Goal: Task Accomplishment & Management: Complete application form

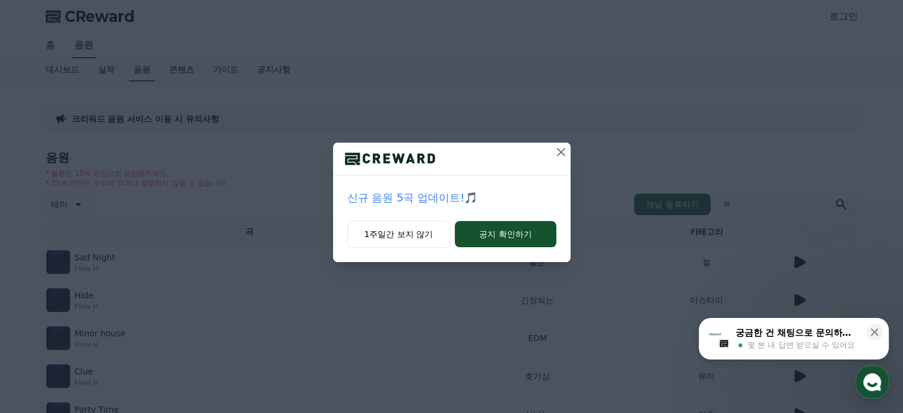
click at [559, 149] on icon at bounding box center [561, 152] width 14 height 14
click at [558, 154] on icon at bounding box center [561, 152] width 8 height 8
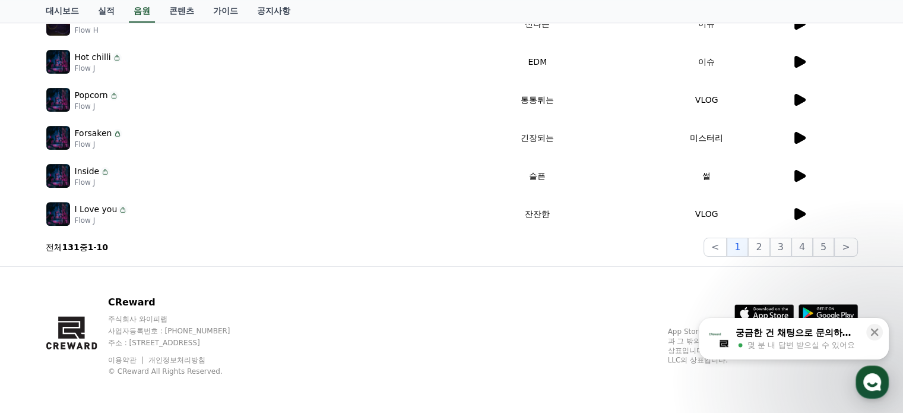
scroll to position [153, 0]
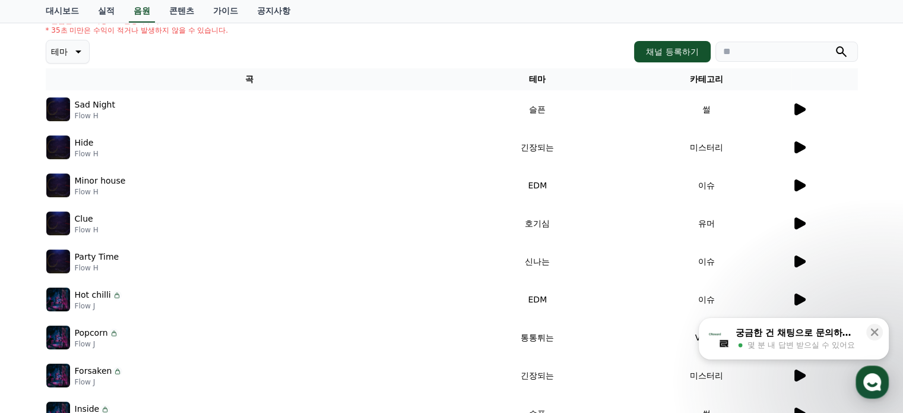
click at [797, 108] on icon at bounding box center [799, 109] width 11 height 12
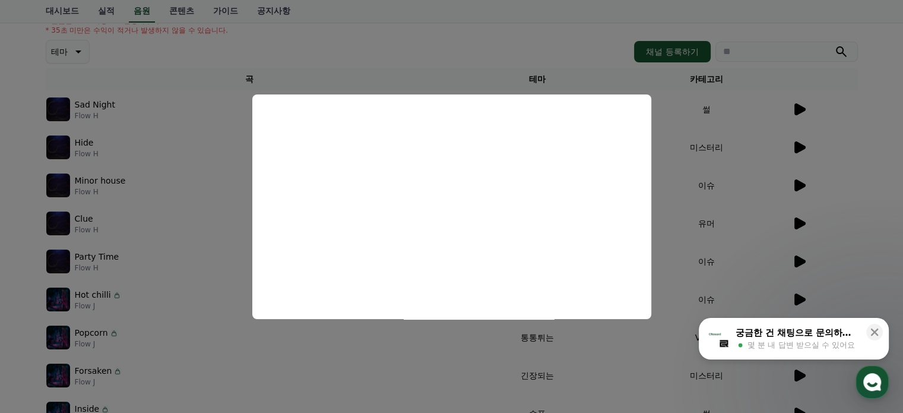
click at [6, 181] on button "close modal" at bounding box center [451, 206] width 903 height 413
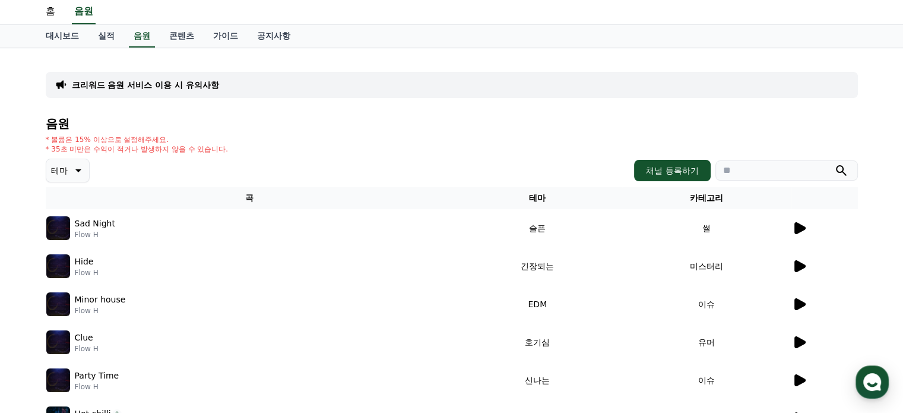
scroll to position [0, 0]
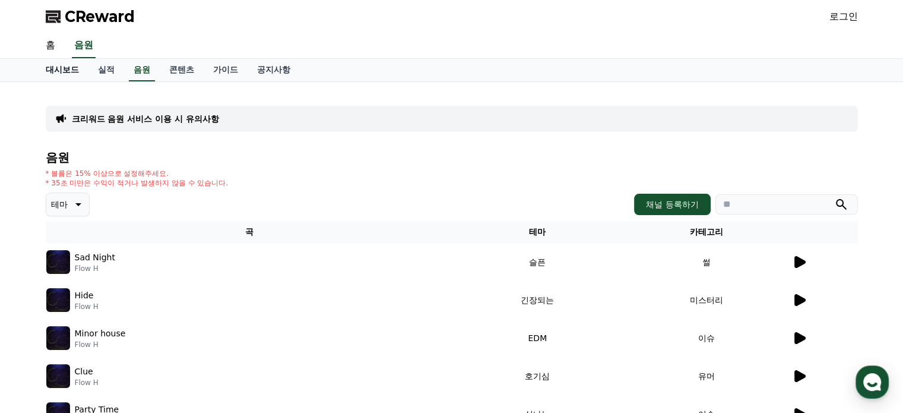
drag, startPoint x: 0, startPoint y: 118, endPoint x: 37, endPoint y: 68, distance: 62.0
click at [0, 118] on div "크리워드 음원 서비스 이용 시 유의사항 음원 * 볼륨은 15% 이상으로 설정해주세요. * 35초 미만은 수익이 적거나 발생하지 않을 수 있습니…" at bounding box center [451, 369] width 903 height 574
click at [55, 46] on link "홈" at bounding box center [50, 45] width 28 height 25
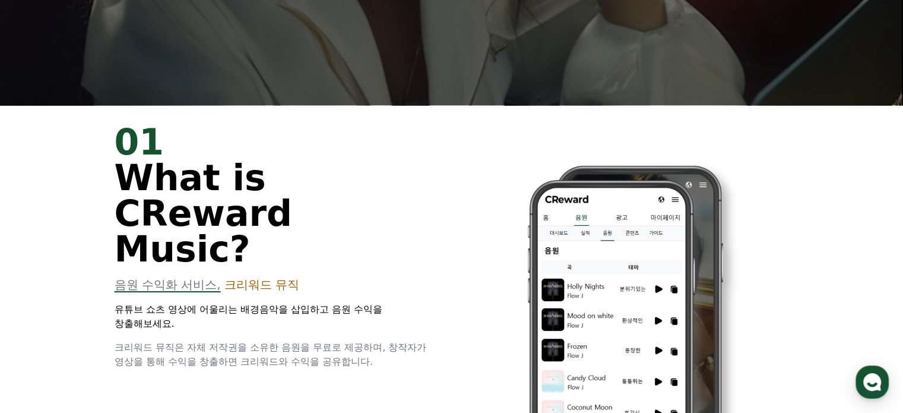
scroll to position [11, 0]
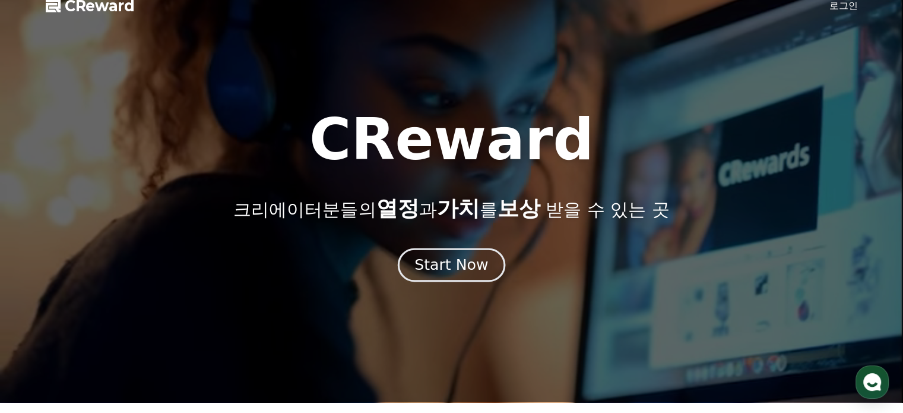
click at [439, 271] on div "Start Now" at bounding box center [451, 265] width 74 height 20
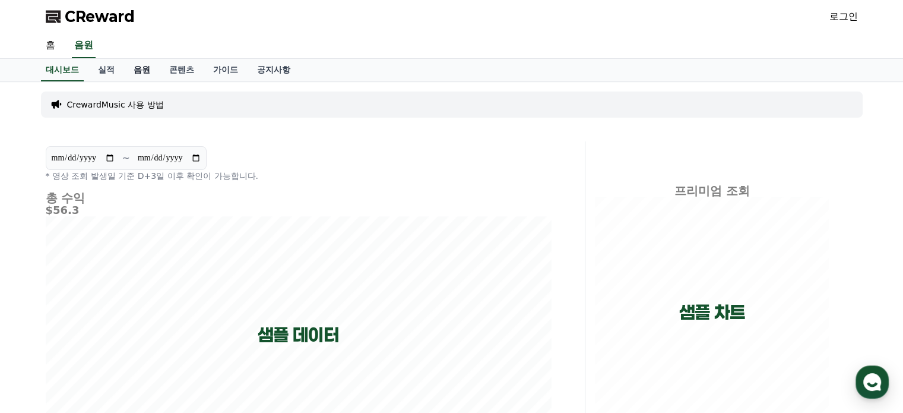
click at [145, 72] on link "음원" at bounding box center [142, 70] width 36 height 23
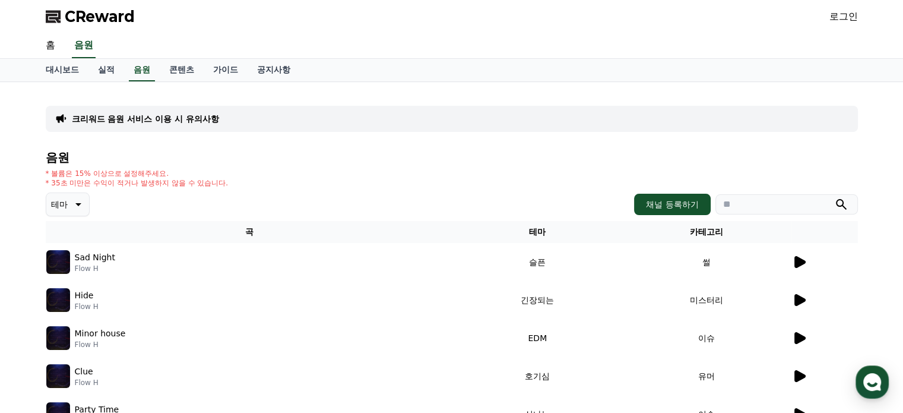
click at [534, 230] on th "테마" at bounding box center [537, 232] width 169 height 22
click at [702, 221] on th "카테고리" at bounding box center [706, 232] width 169 height 22
click at [182, 68] on link "콘텐츠" at bounding box center [182, 70] width 44 height 23
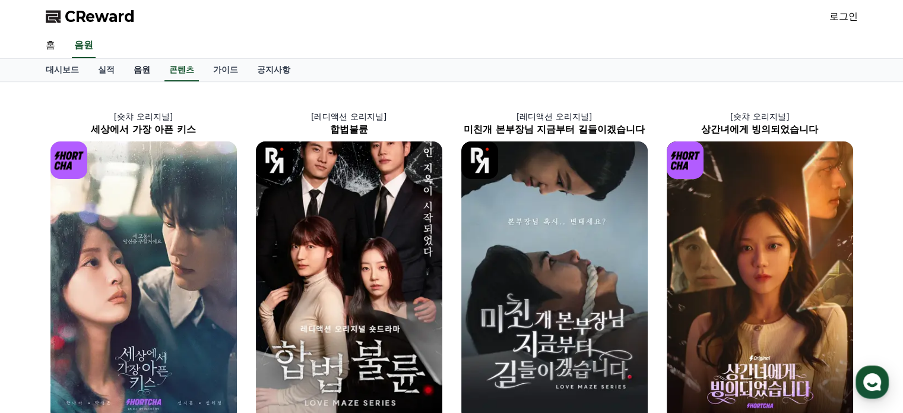
click at [138, 73] on link "음원" at bounding box center [142, 70] width 36 height 23
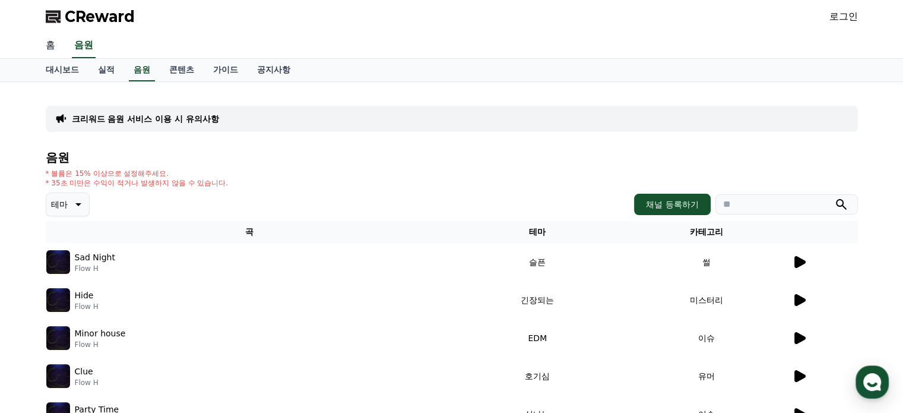
click at [57, 47] on link "홈" at bounding box center [50, 45] width 28 height 25
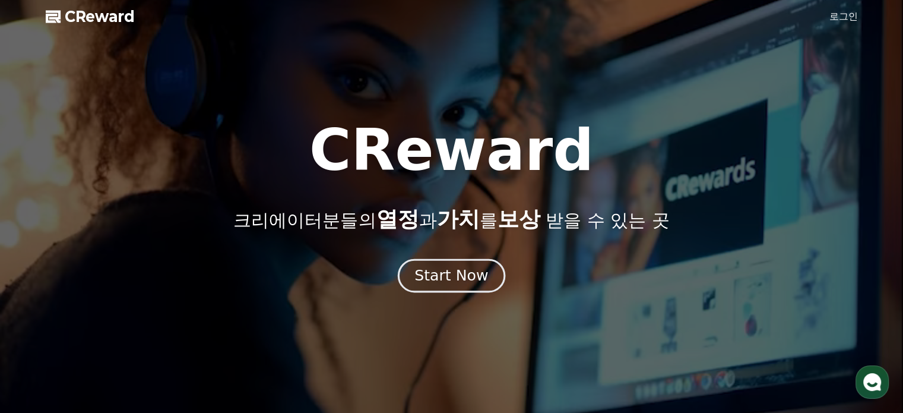
click at [453, 275] on div "Start Now" at bounding box center [451, 275] width 74 height 20
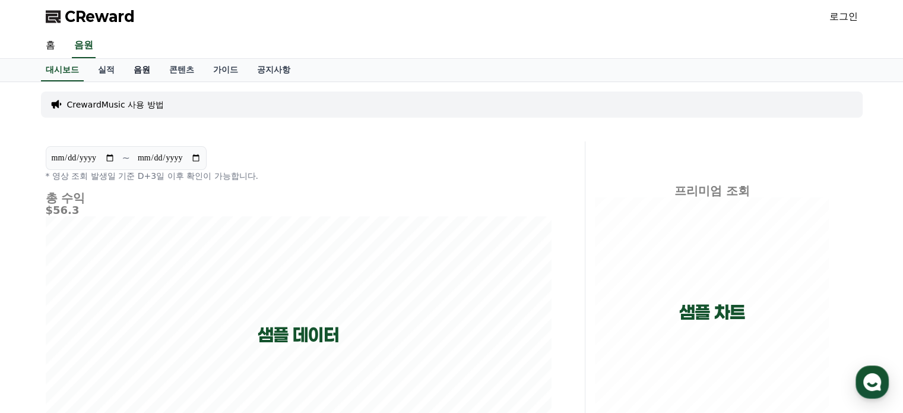
click at [144, 74] on link "음원" at bounding box center [142, 70] width 36 height 23
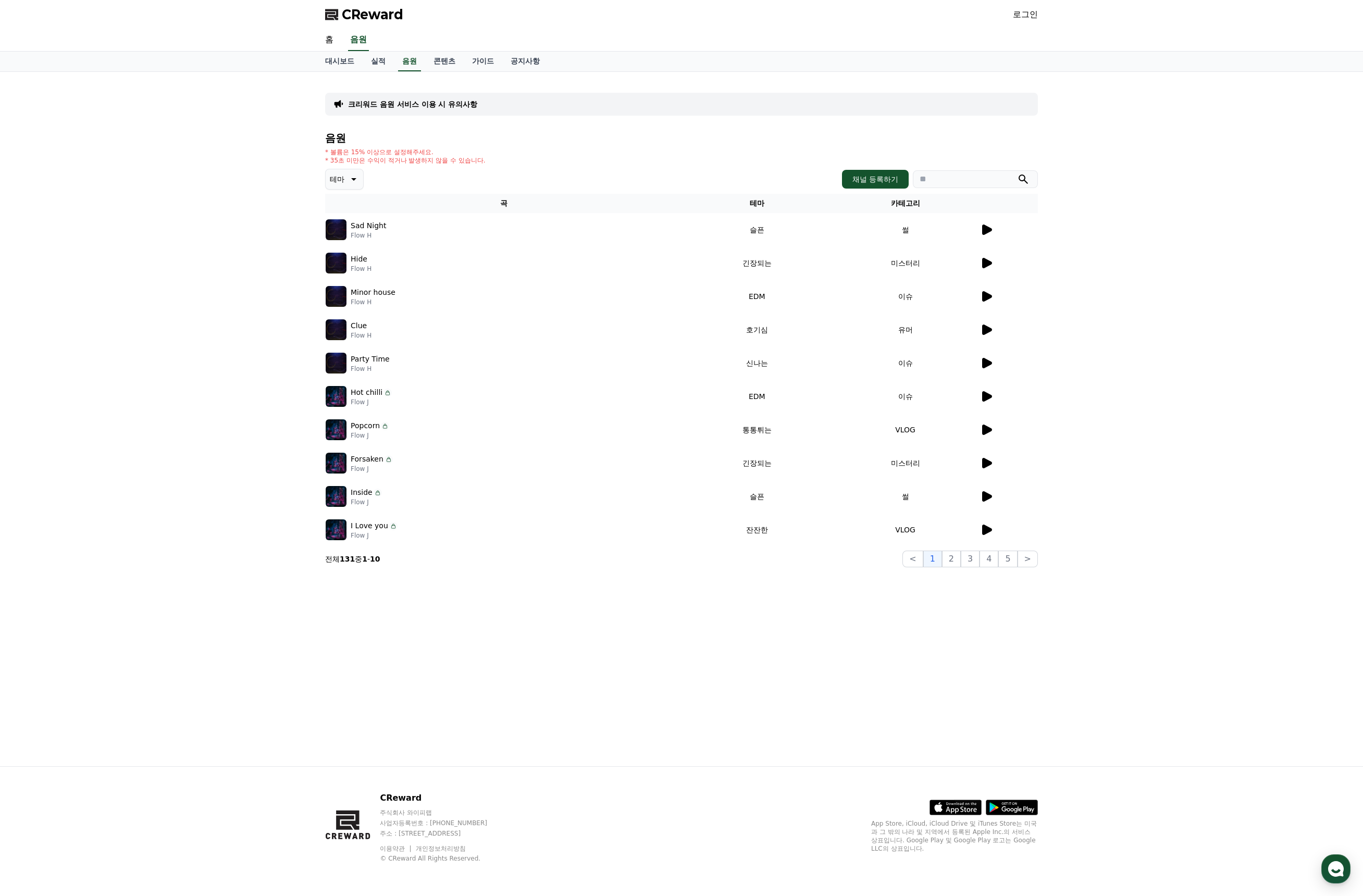
click at [792, 362] on div "크리워드 음원 서비스 이용 시 유의사항 음원 * 볼륨은 15% 이상으로 설정해주세요. * 35초 미만은 수익이 적거나 발생하지 않을 수 있습니…" at bounding box center [681, 419] width 1363 height 694
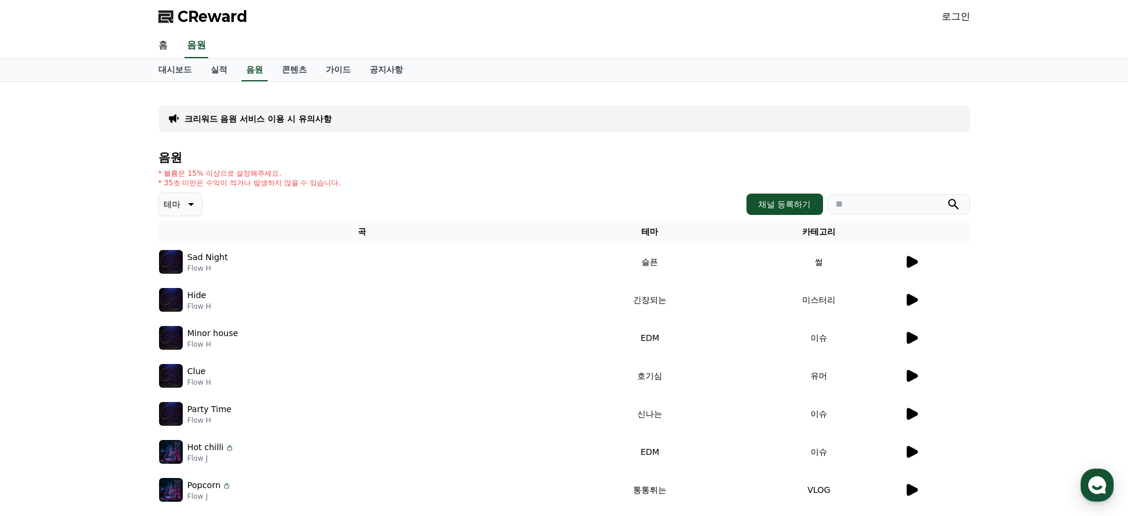
drag, startPoint x: 342, startPoint y: 180, endPoint x: 158, endPoint y: 172, distance: 183.6
click at [158, 172] on div "* 볼륨은 15% 이상으로 설정해주세요. * 35초 미만은 수익이 적거나 발생하지 않을 수 있습니다." at bounding box center [564, 178] width 812 height 19
click at [12, 211] on div "크리워드 음원 서비스 이용 시 유의사항 음원 * 볼륨은 15% 이상으로 설정해주세요. * 35초 미만은 수익이 적거나 발생하지 않을 수 있습니…" at bounding box center [564, 369] width 1128 height 574
drag, startPoint x: 326, startPoint y: 174, endPoint x: 166, endPoint y: 149, distance: 162.2
click at [166, 151] on div "음원 * 볼륨은 15% 이상으로 설정해주세요. * 35초 미만은 수익이 적거나 발생하지 않을 수 있습니다. 테마 채널 등록하기 곡 테마 카테고…" at bounding box center [564, 399] width 812 height 496
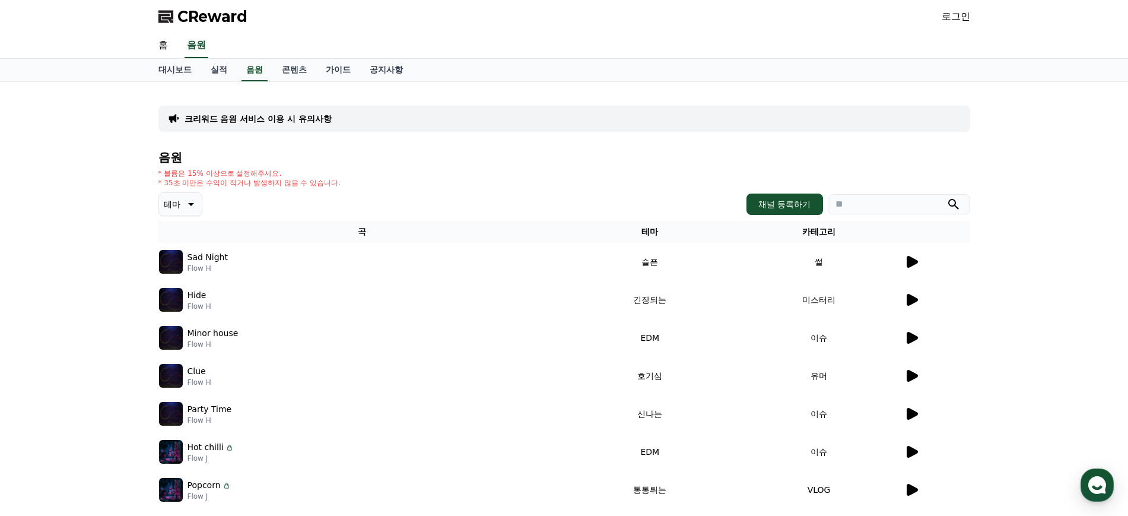
click at [149, 164] on div "크리워드 음원 서비스 이용 시 유의사항 음원 * 볼륨은 15% 이상으로 설정해주세요. * 35초 미만은 수익이 적거나 발생하지 않을 수 있습니…" at bounding box center [564, 369] width 831 height 574
drag, startPoint x: 158, startPoint y: 151, endPoint x: 345, endPoint y: 182, distance: 189.4
click at [345, 182] on div "음원 * 볼륨은 15% 이상으로 설정해주세요. * 35초 미만은 수익이 적거나 발생하지 않을 수 있습니다. 테마 채널 등록하기 곡 테마 카테고…" at bounding box center [564, 399] width 812 height 496
copy div "음원 * 볼륨은 15% 이상으로 설정해주세요. * 35초 미만은 수익이 적거나 발생하지 않을 수 있습니다."
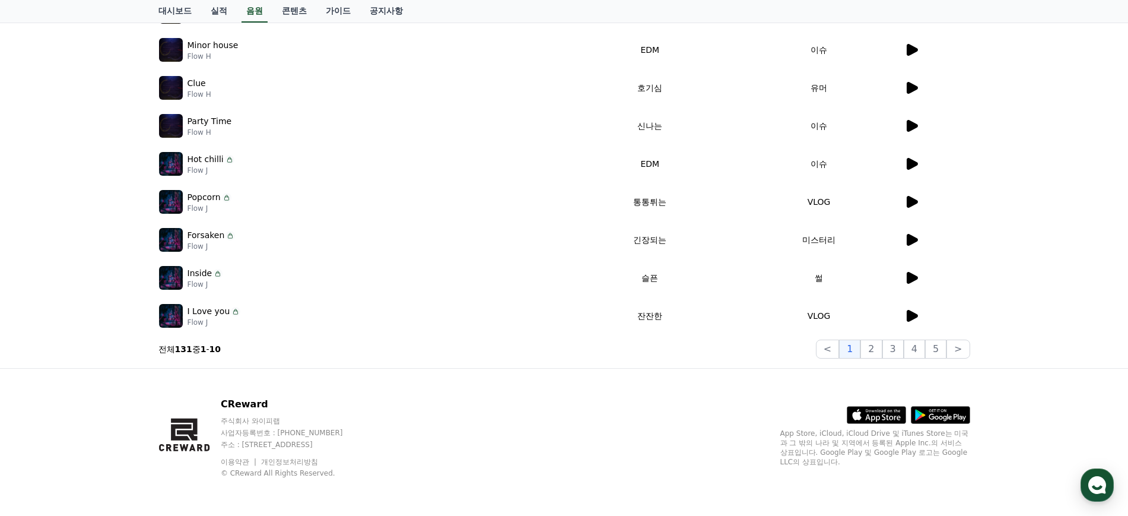
scroll to position [139, 0]
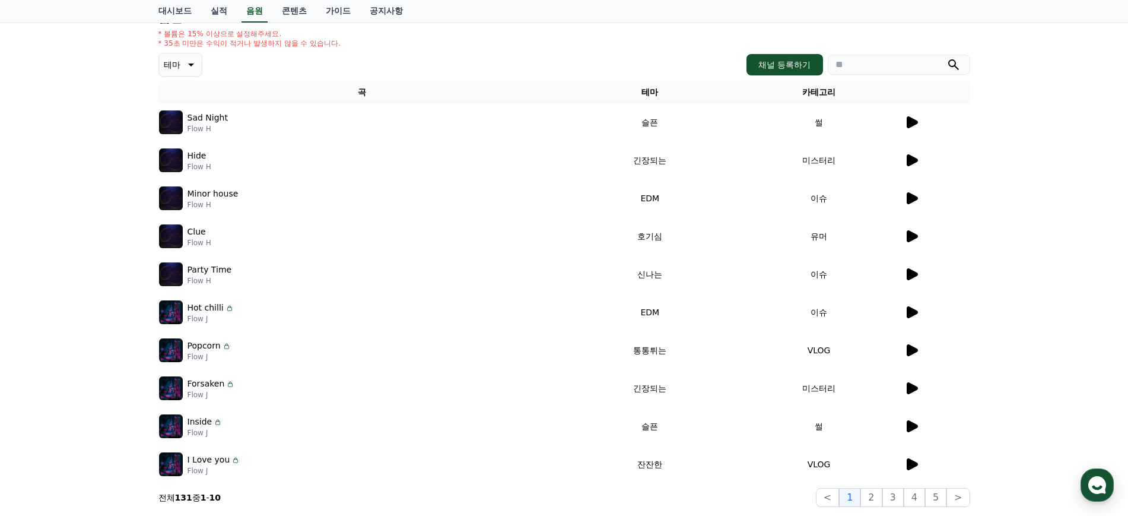
drag, startPoint x: 224, startPoint y: 124, endPoint x: 182, endPoint y: 115, distance: 43.2
click at [182, 115] on div "Sad Night Flow H" at bounding box center [362, 122] width 406 height 24
copy div "Sad Night Flow H"
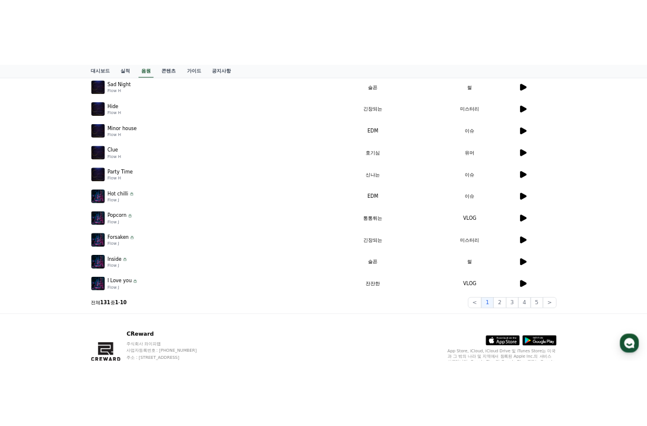
scroll to position [288, 0]
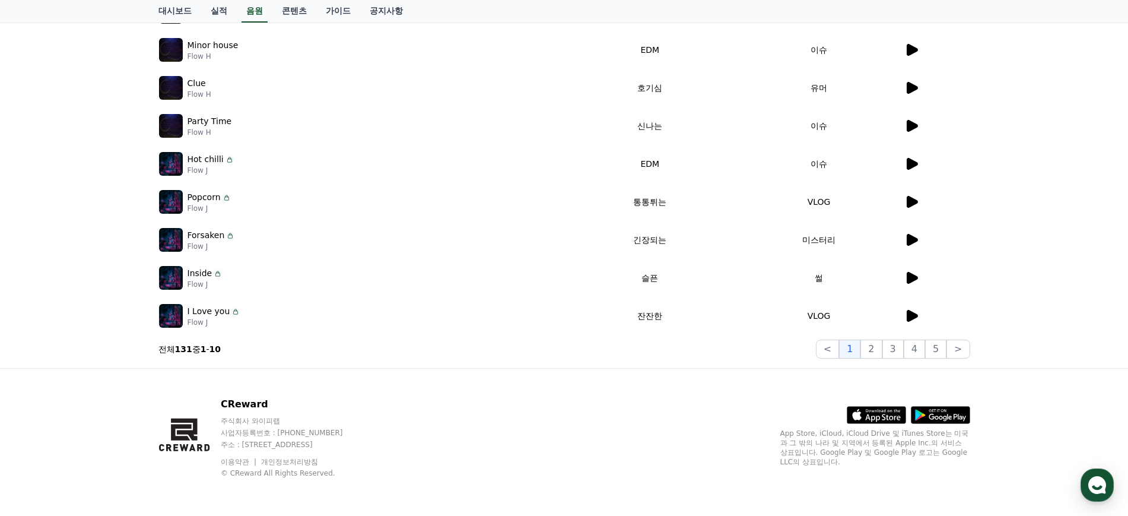
click at [902, 380] on div "CReward 주식회사 와이피랩 사업자등록번호 : [PHONE_NUMBER] 주소 : [STREET_ADDRESS] 이용약관 개인정보처리방침 …" at bounding box center [564, 442] width 1128 height 148
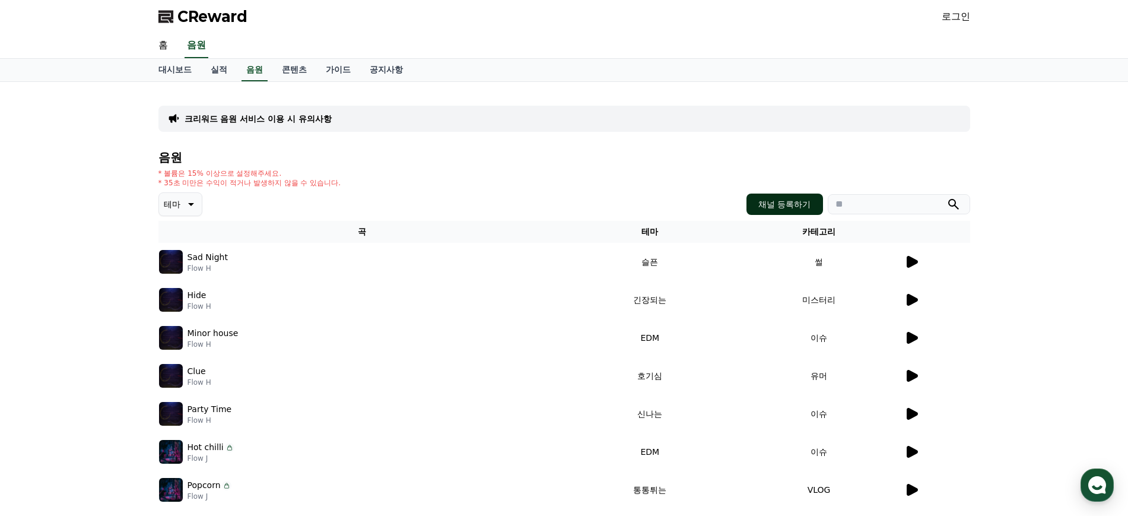
click at [793, 205] on button "채널 등록하기" at bounding box center [785, 203] width 76 height 21
